Goal: Task Accomplishment & Management: Manage account settings

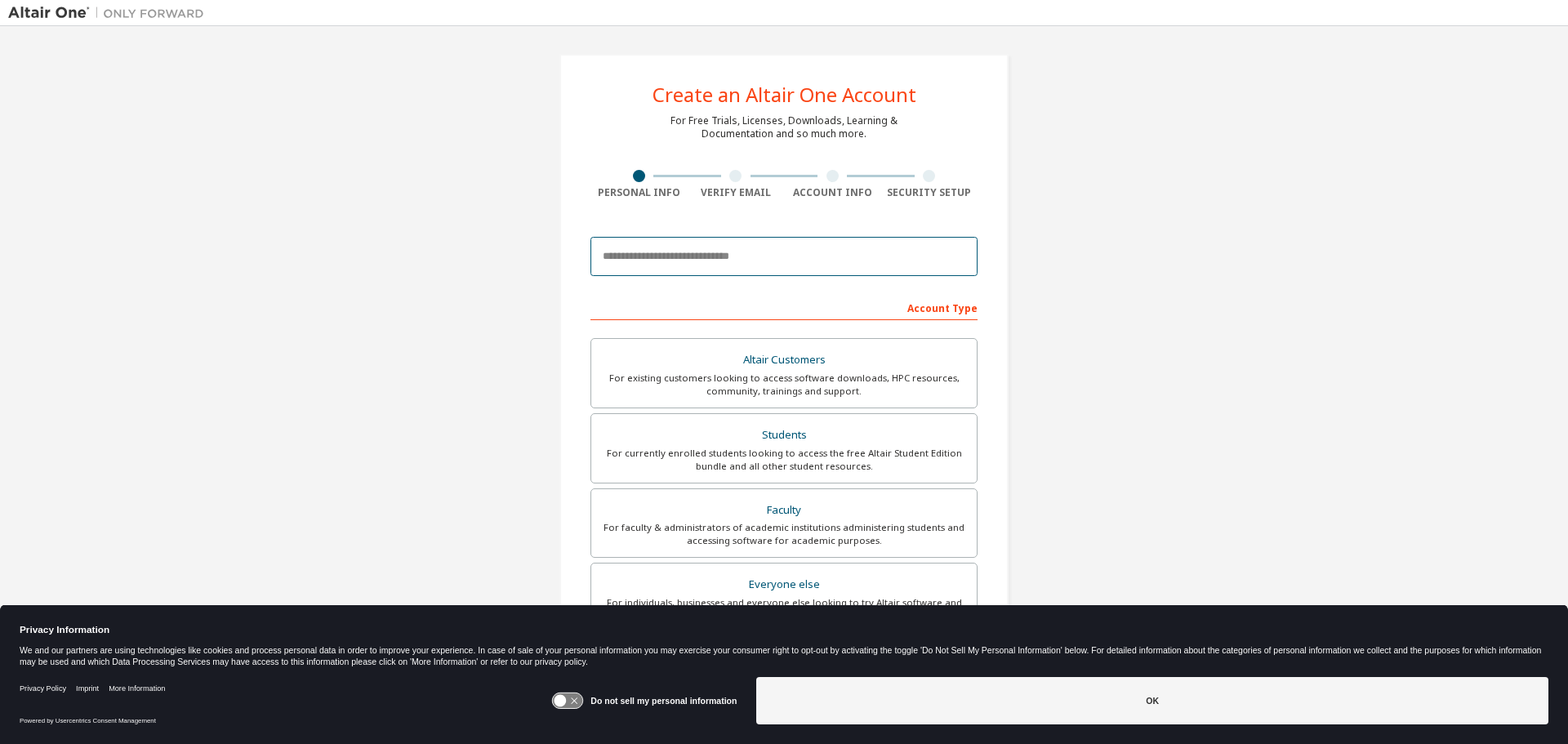
click at [674, 251] on input "email" at bounding box center [784, 256] width 387 height 39
type input "**********"
type input "***"
type input "*******"
click at [564, 703] on icon at bounding box center [561, 701] width 12 height 12
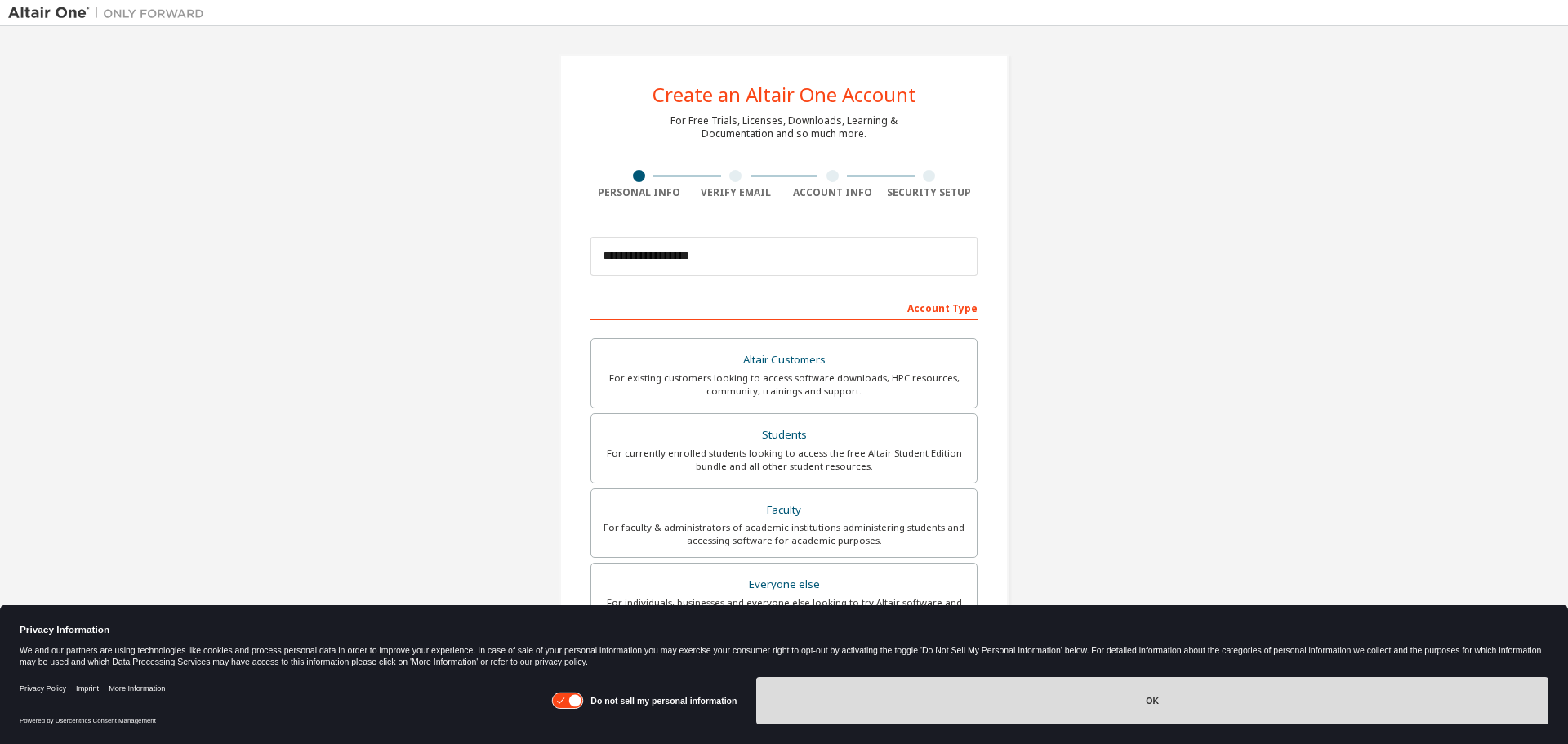
click at [1044, 692] on button "OK" at bounding box center [1152, 700] width 792 height 47
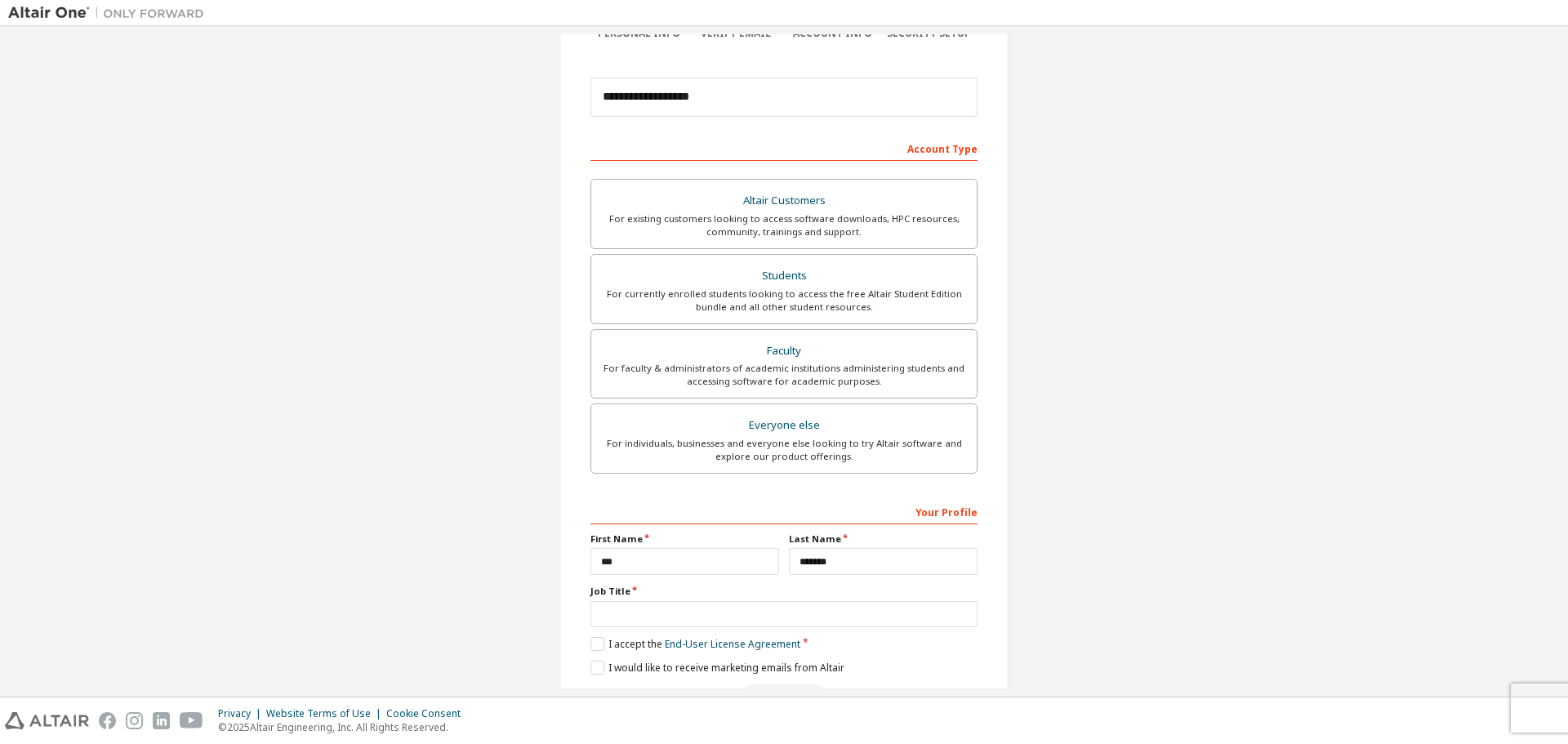
scroll to position [163, 0]
click at [783, 364] on div "For faculty & administrators of academic institutions administering students an…" at bounding box center [784, 371] width 366 height 26
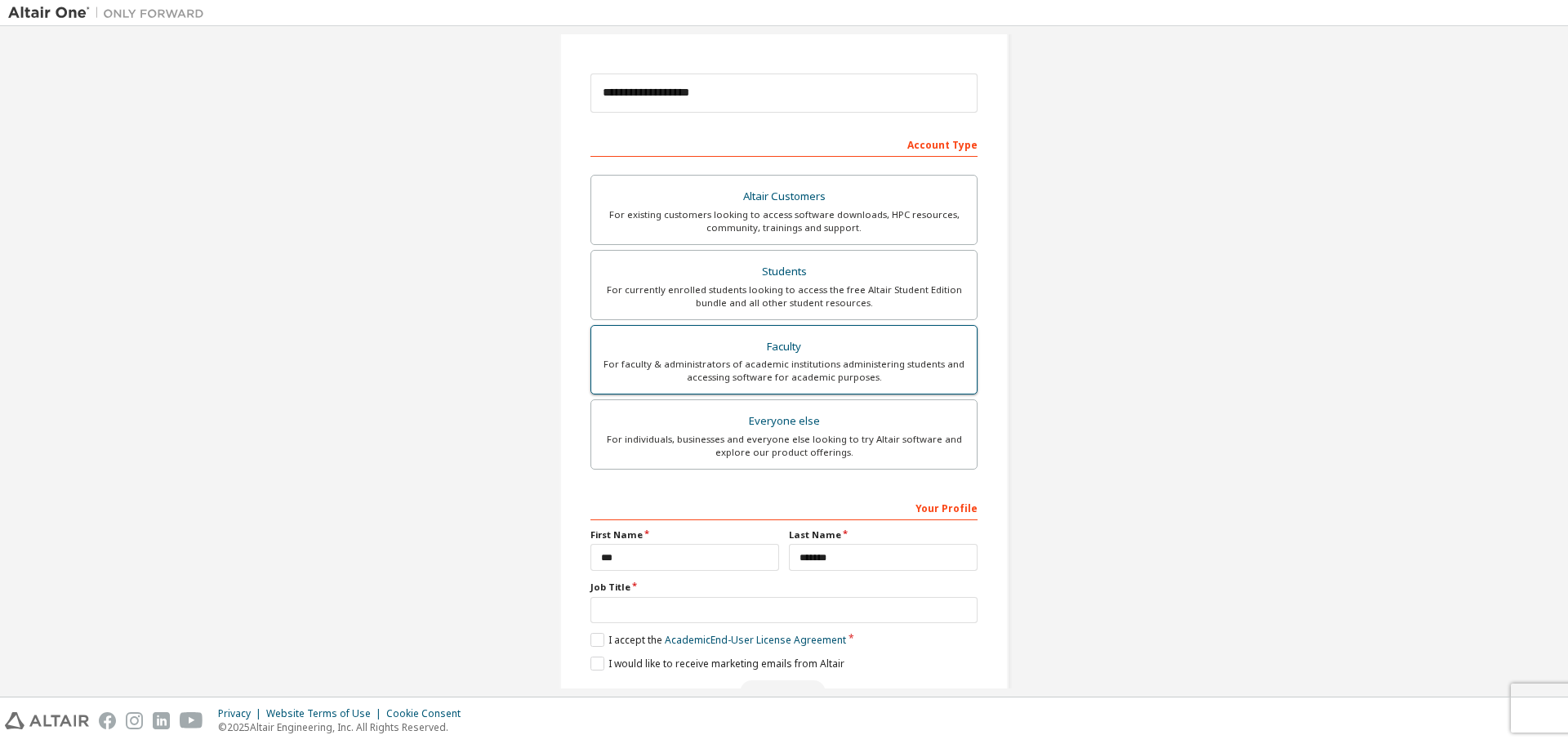
scroll to position [211, 0]
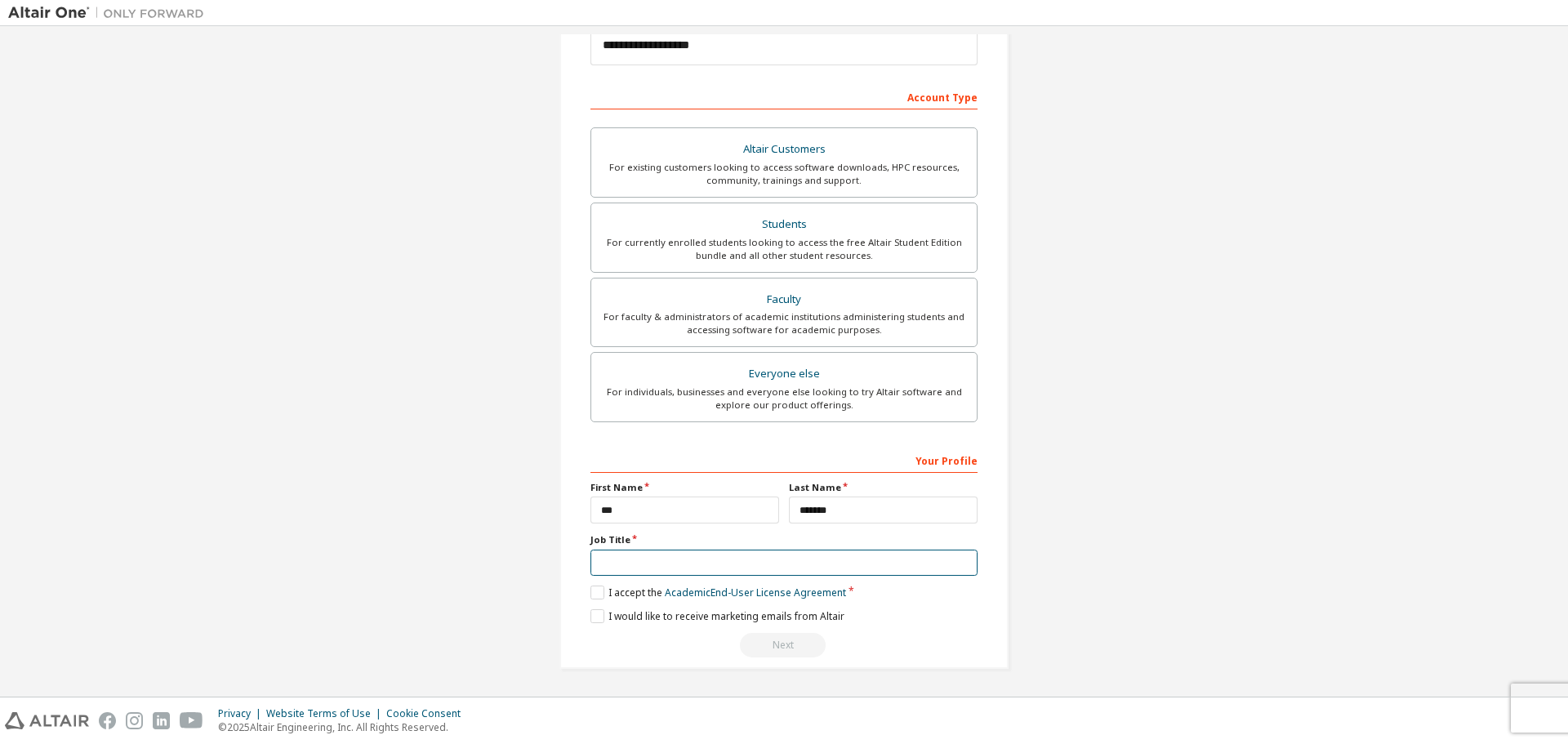
click at [673, 566] on input "text" at bounding box center [784, 563] width 387 height 27
type input "**********"
click at [597, 590] on label "I accept the Academic End-User License Agreement" at bounding box center [718, 592] width 256 height 14
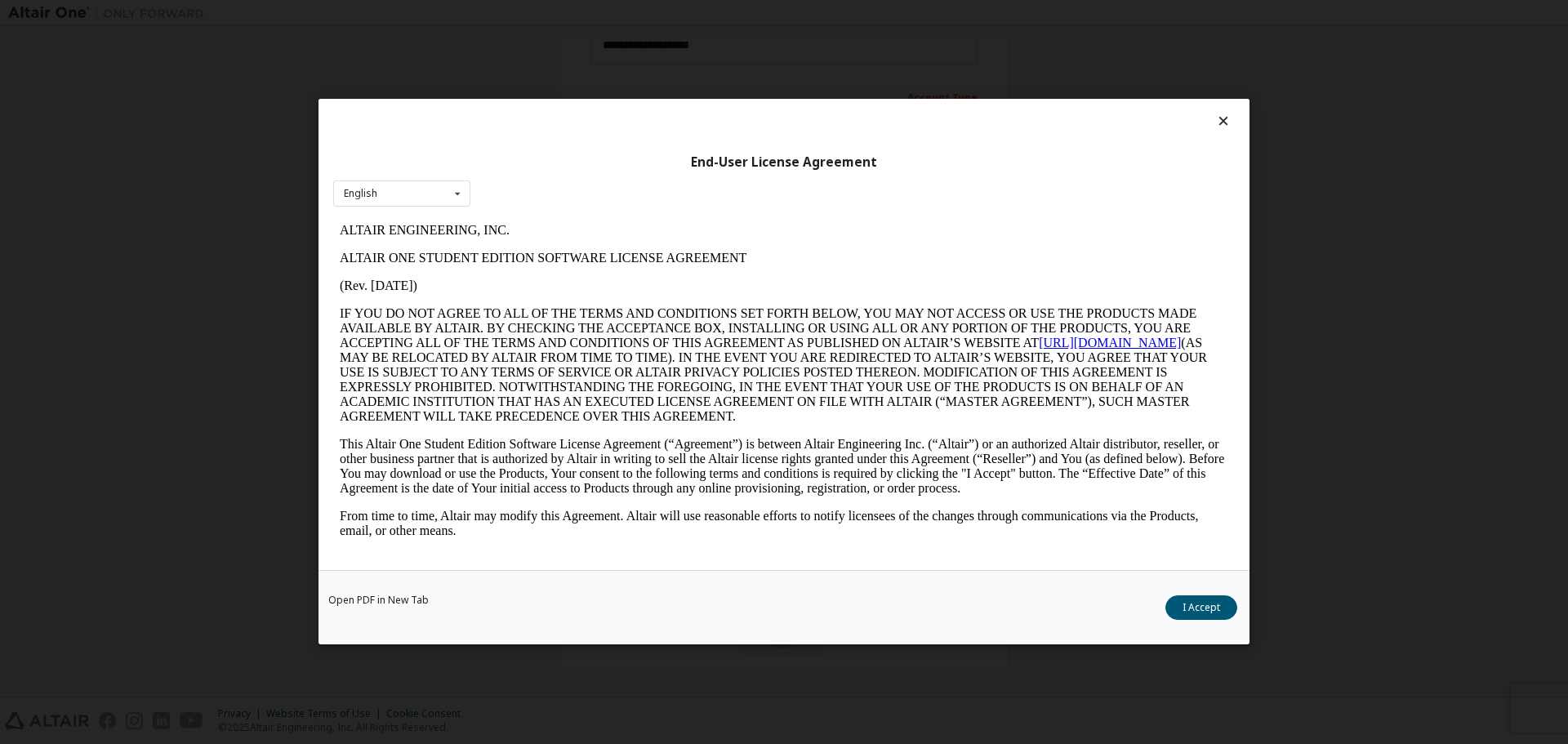
scroll to position [0, 0]
click at [1217, 611] on button "I Accept" at bounding box center [1201, 609] width 72 height 24
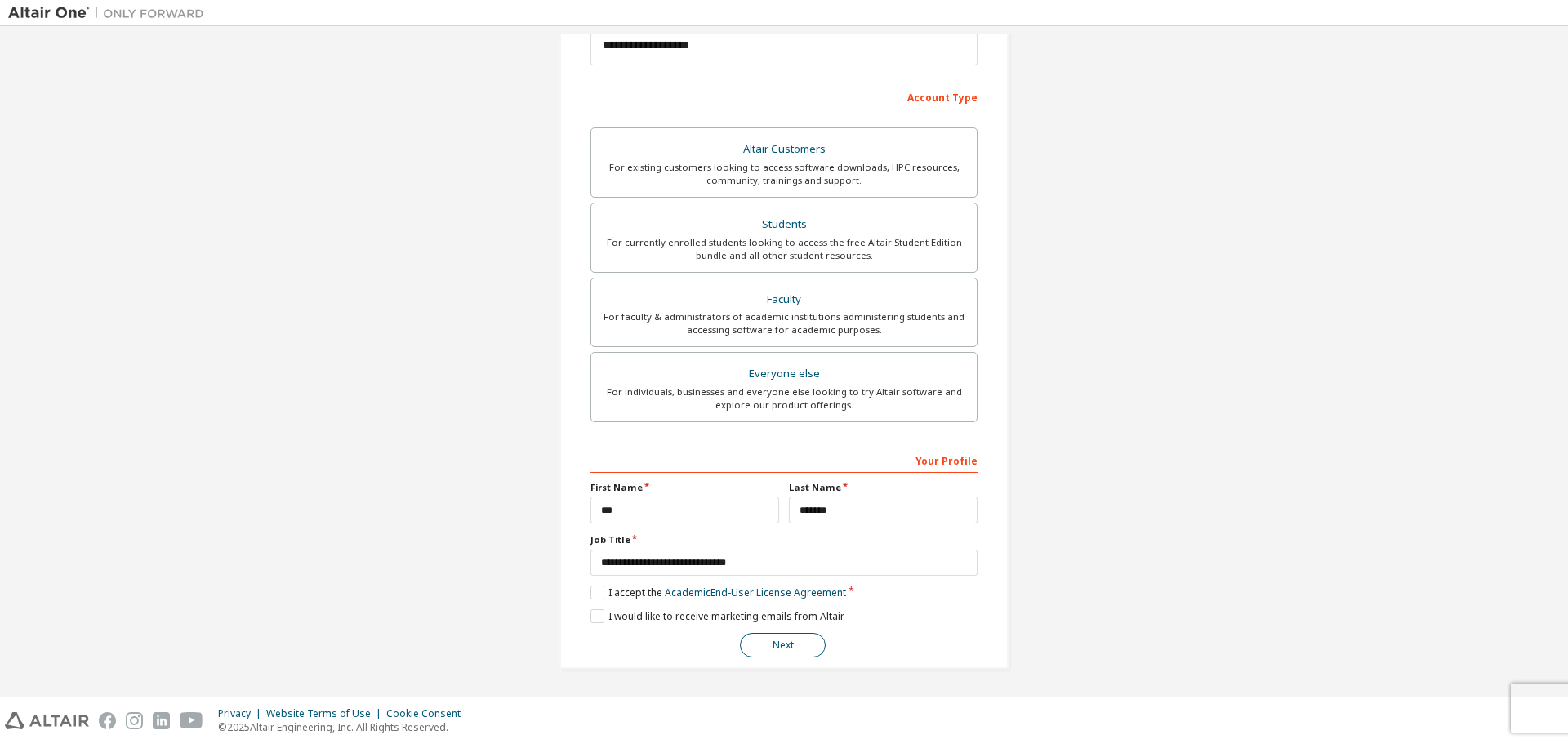
click at [760, 644] on button "Next" at bounding box center [782, 645] width 85 height 24
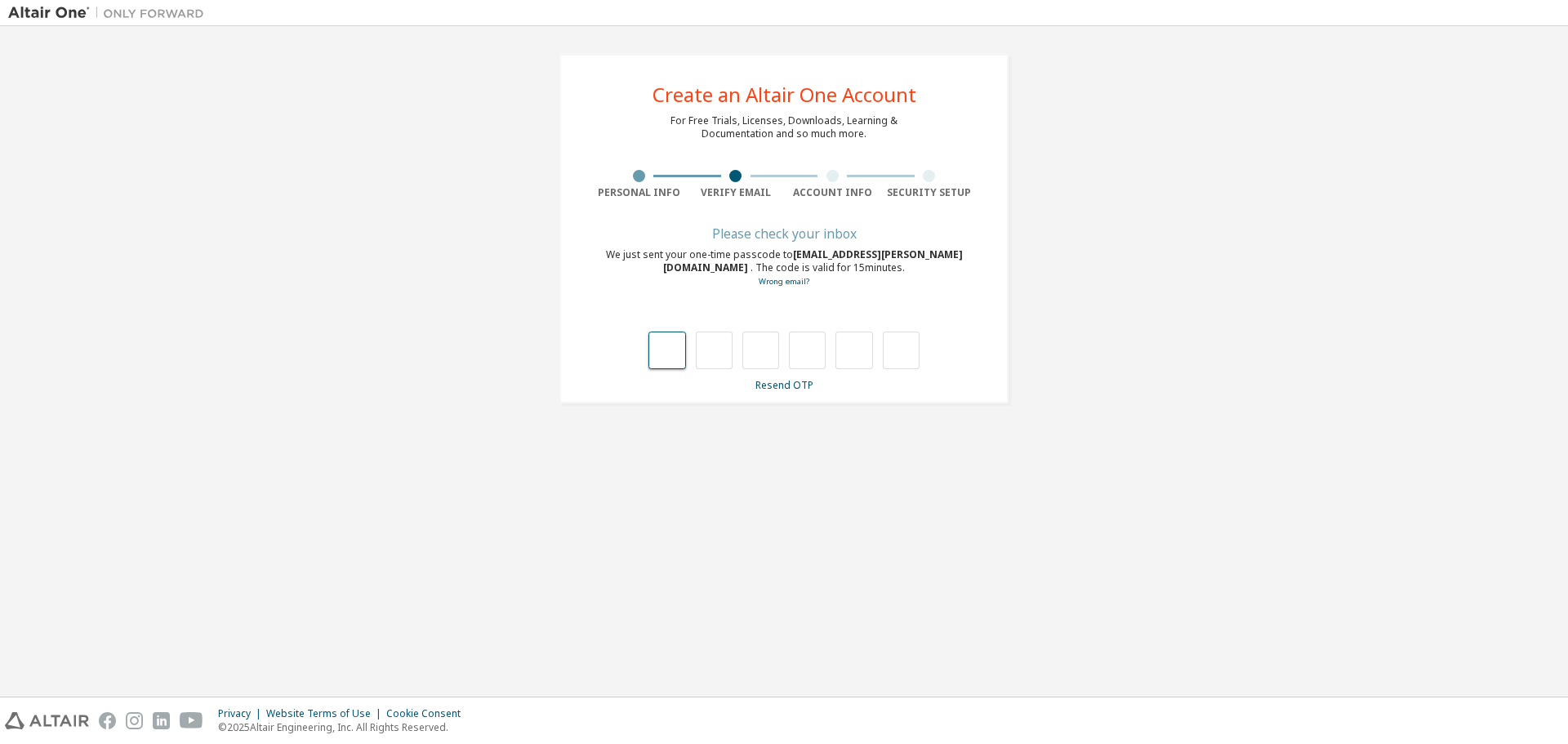
click at [658, 354] on input "text" at bounding box center [667, 350] width 37 height 38
type input "*"
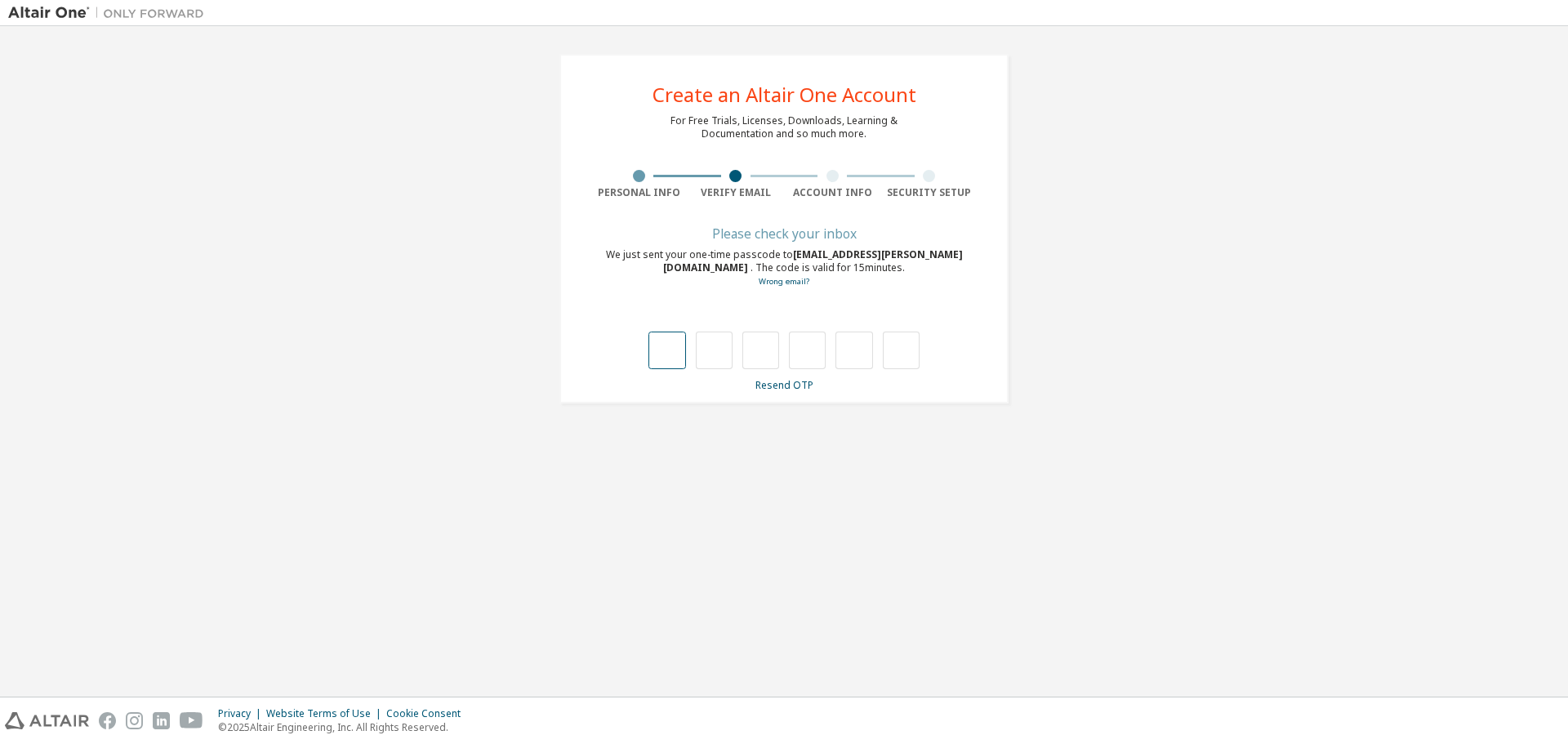
type input "*"
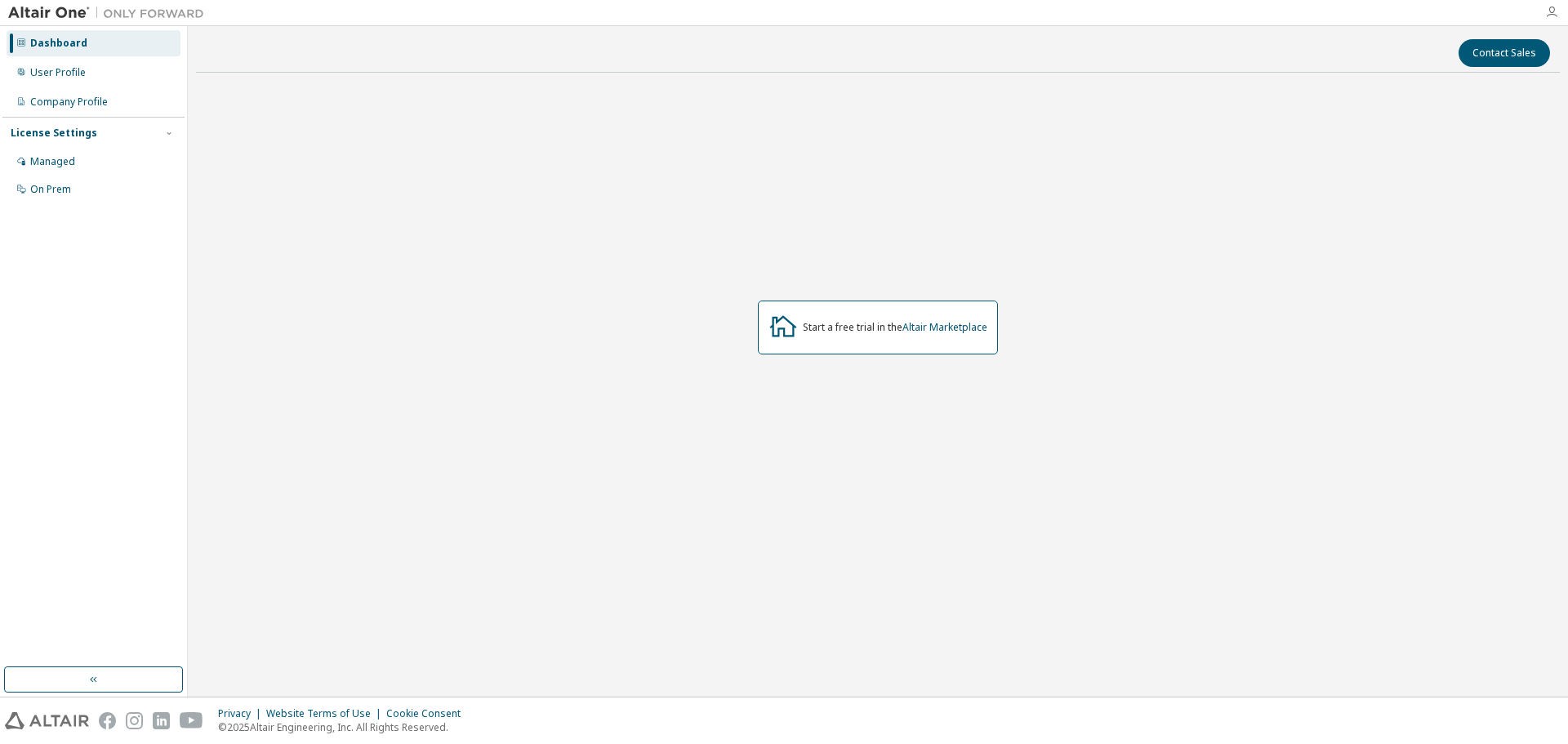
click at [1553, 12] on icon "button" at bounding box center [1551, 12] width 13 height 13
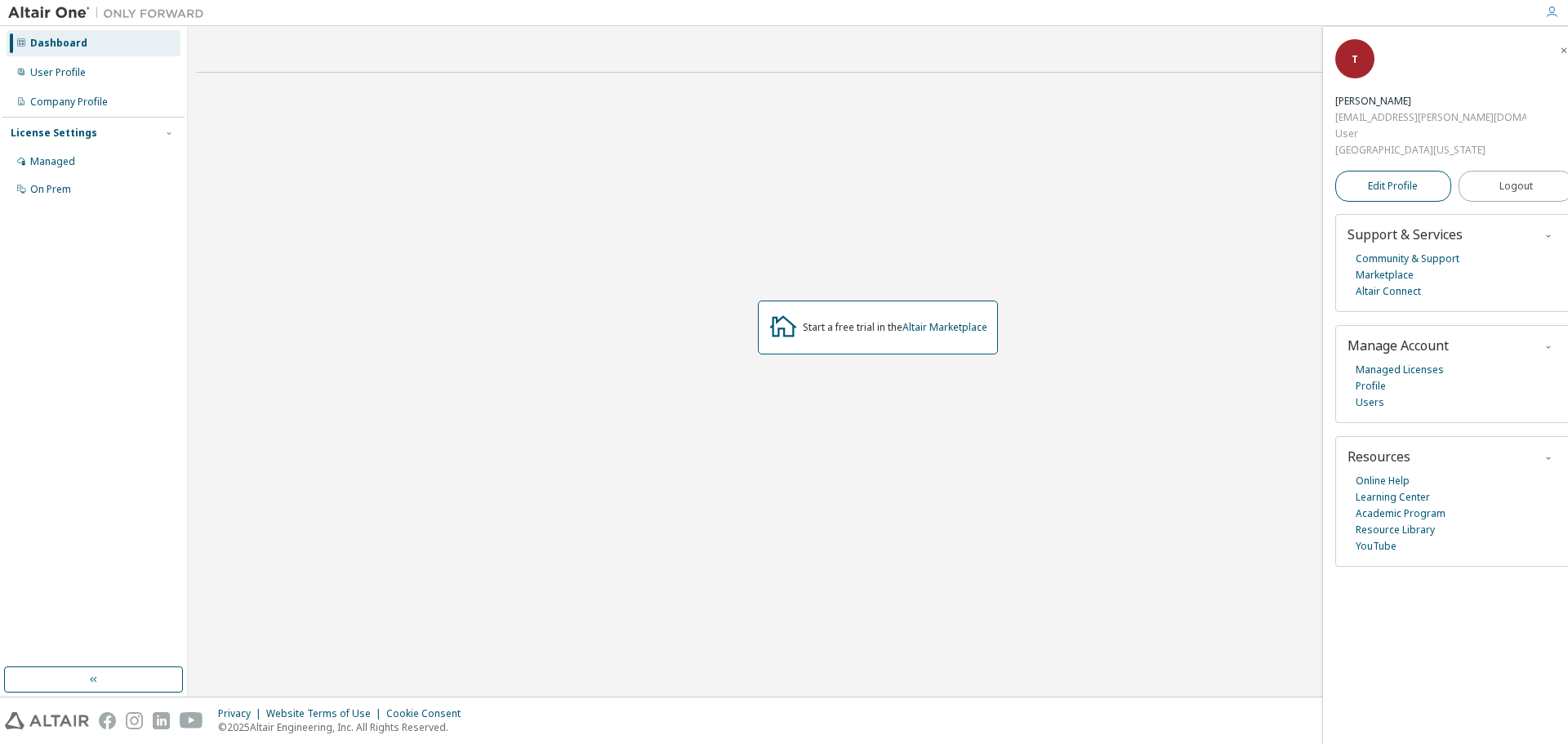
click at [1351, 171] on link "Edit Profile" at bounding box center [1393, 187] width 116 height 31
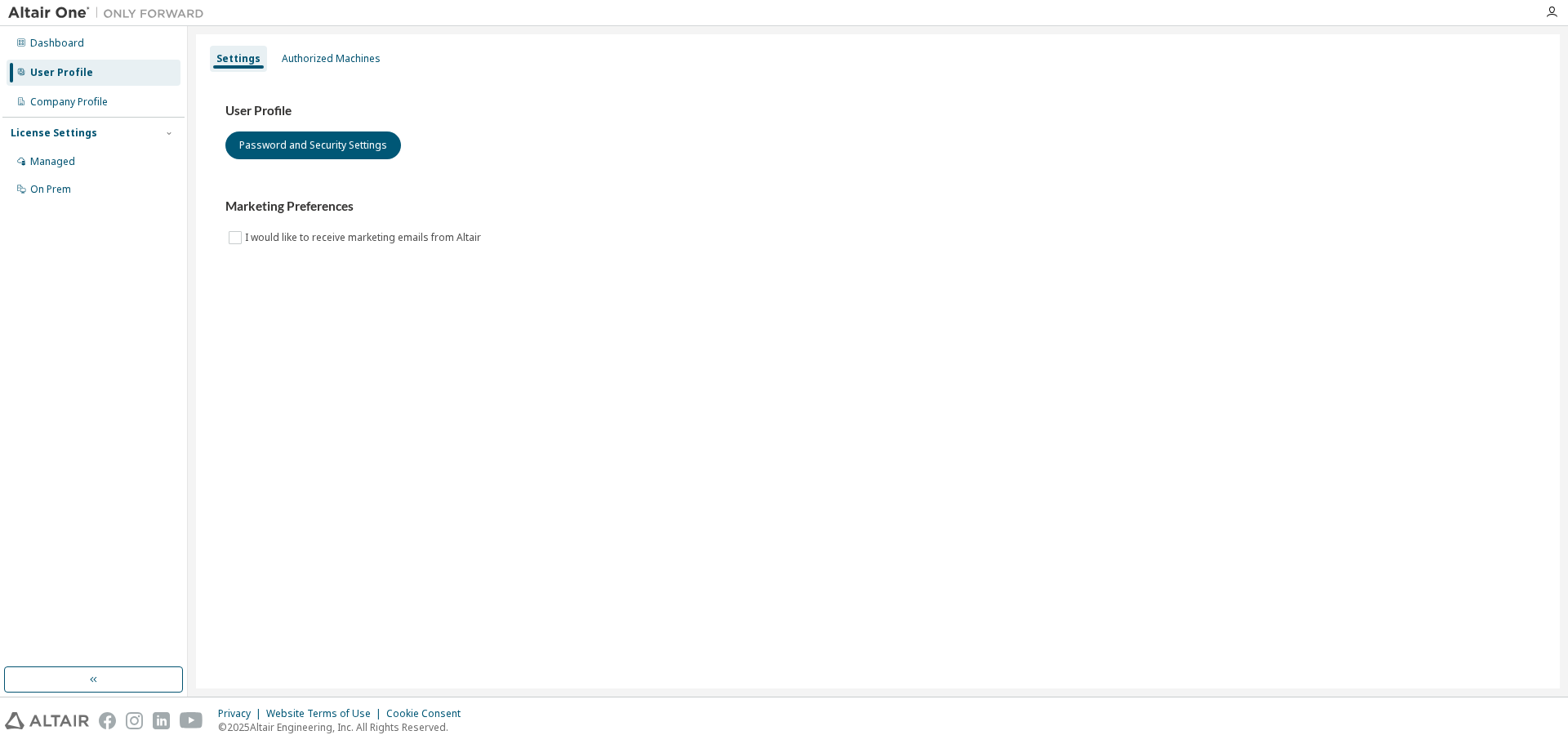
click at [73, 86] on div "Dashboard User Profile Company Profile License Settings Managed On Prem" at bounding box center [93, 116] width 182 height 175
click at [75, 79] on div "User Profile" at bounding box center [92, 72] width 174 height 26
click at [171, 130] on icon "button" at bounding box center [168, 133] width 10 height 10
click at [33, 158] on div "Managed" at bounding box center [53, 161] width 45 height 13
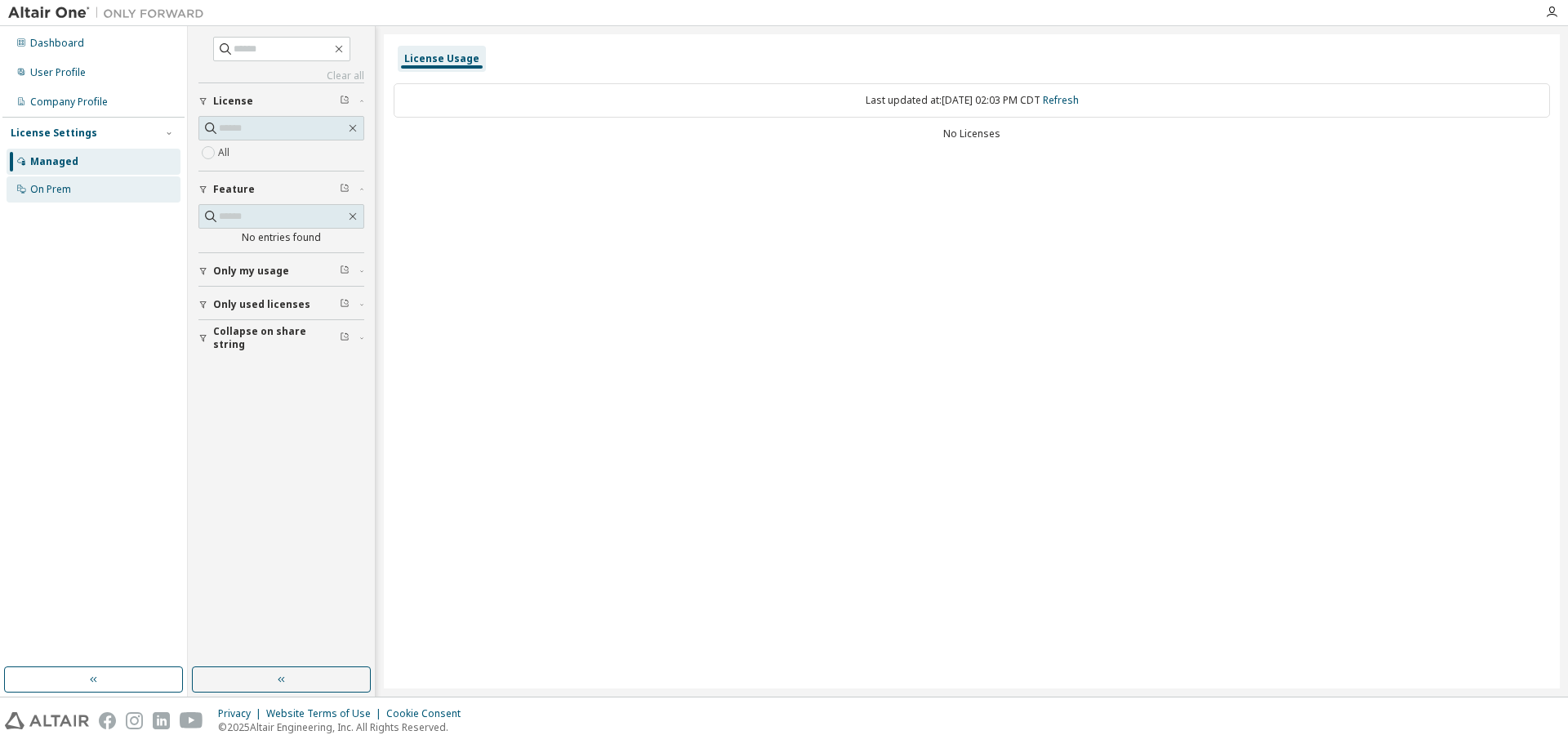
click at [44, 194] on div "On Prem" at bounding box center [51, 189] width 41 height 13
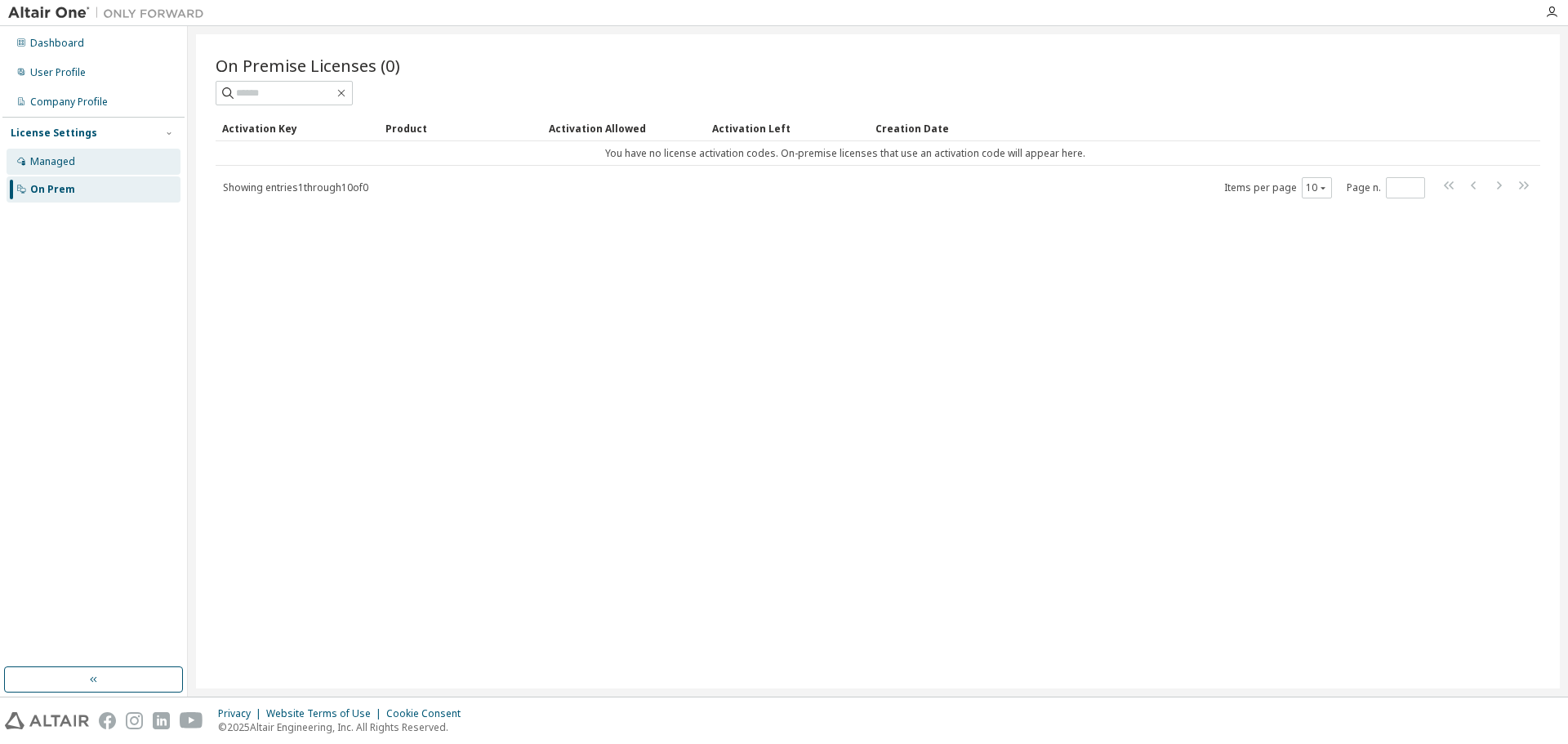
click at [65, 167] on div "Managed" at bounding box center [53, 161] width 45 height 13
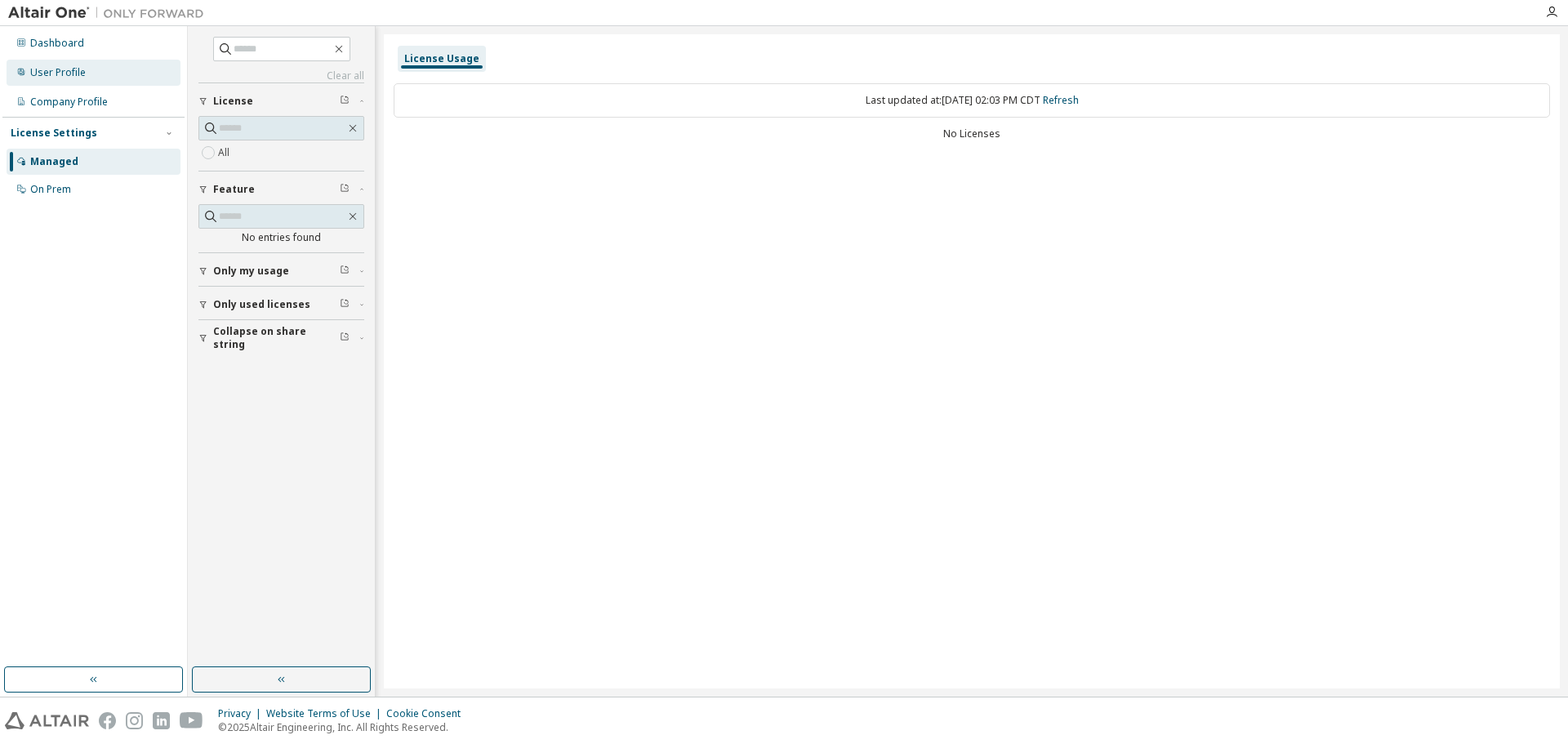
click at [79, 77] on div "User Profile" at bounding box center [58, 72] width 56 height 13
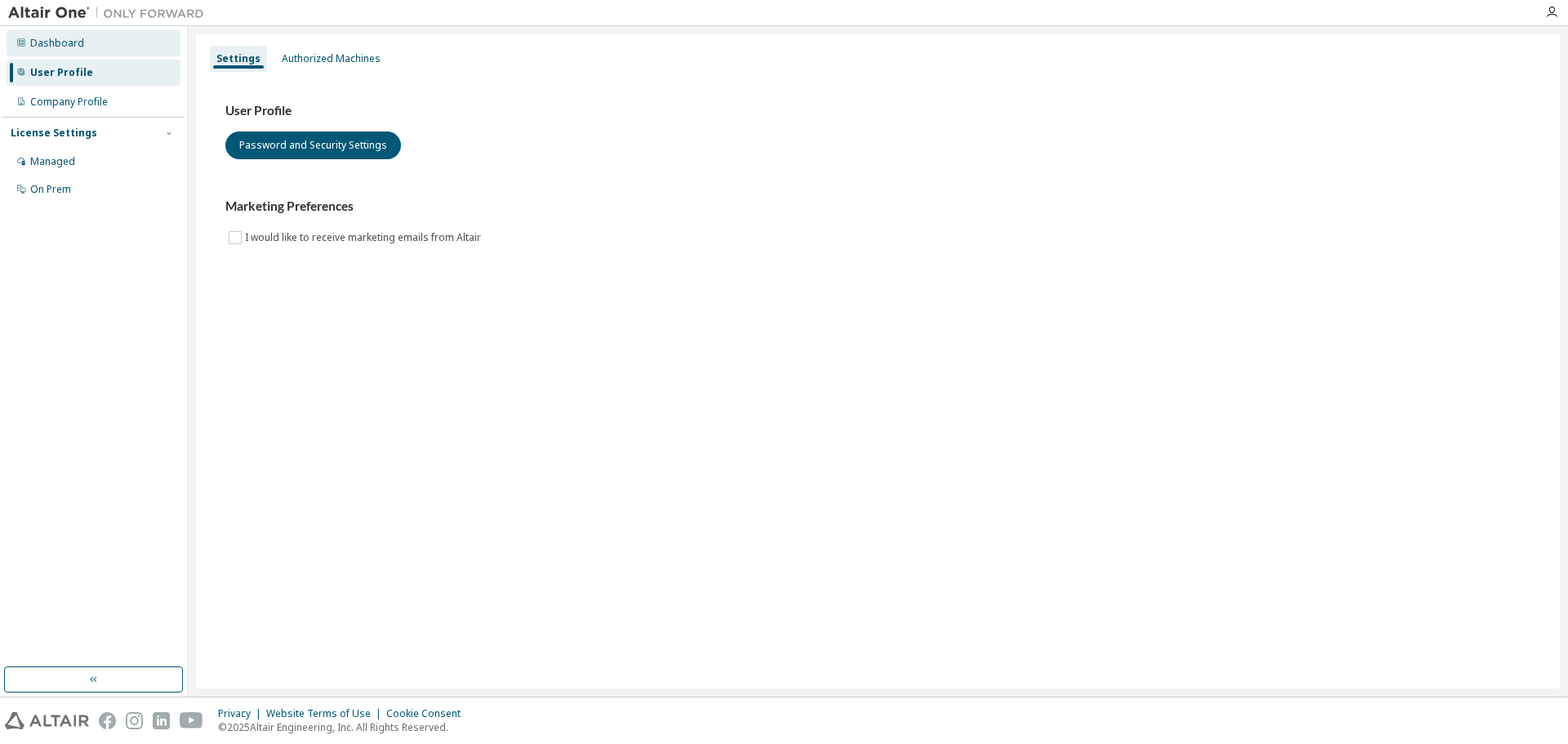
click at [79, 45] on div "Dashboard" at bounding box center [58, 43] width 54 height 13
